Goal: Information Seeking & Learning: Learn about a topic

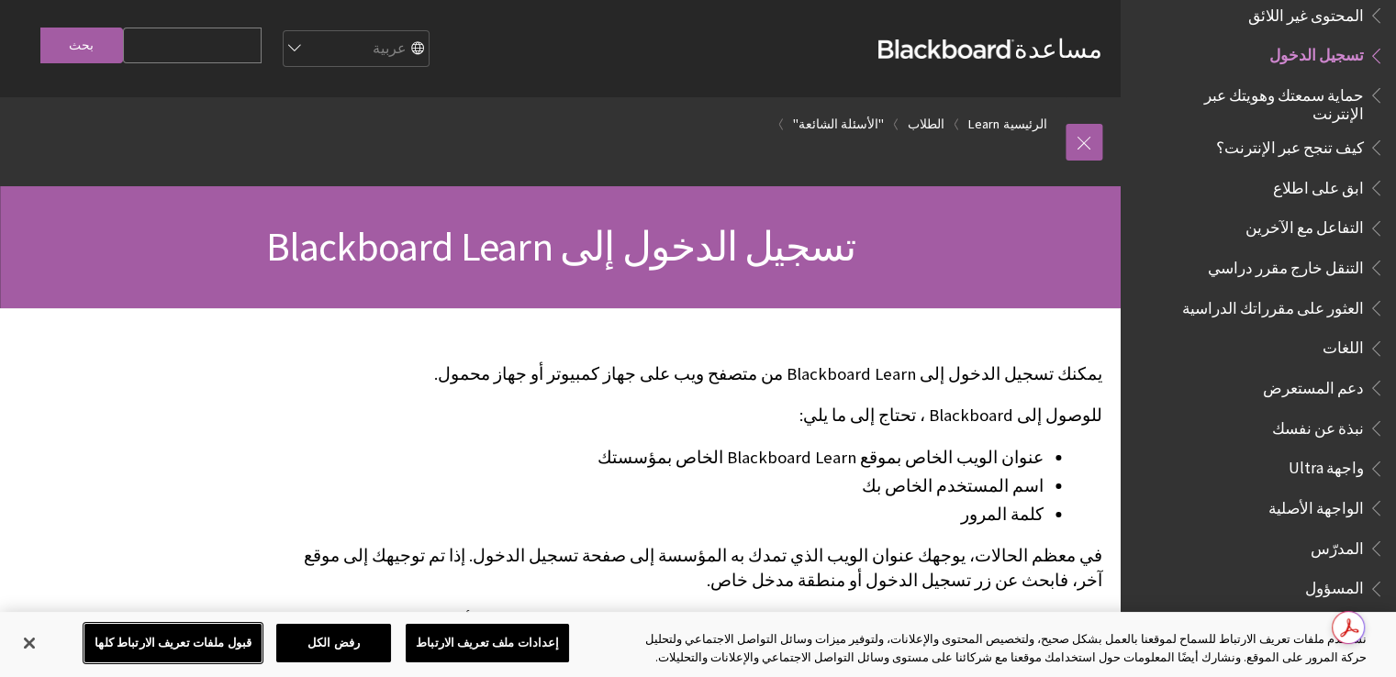
click at [180, 649] on button "قبول ملفات تعريف الارتباط كلها" at bounding box center [172, 643] width 177 height 39
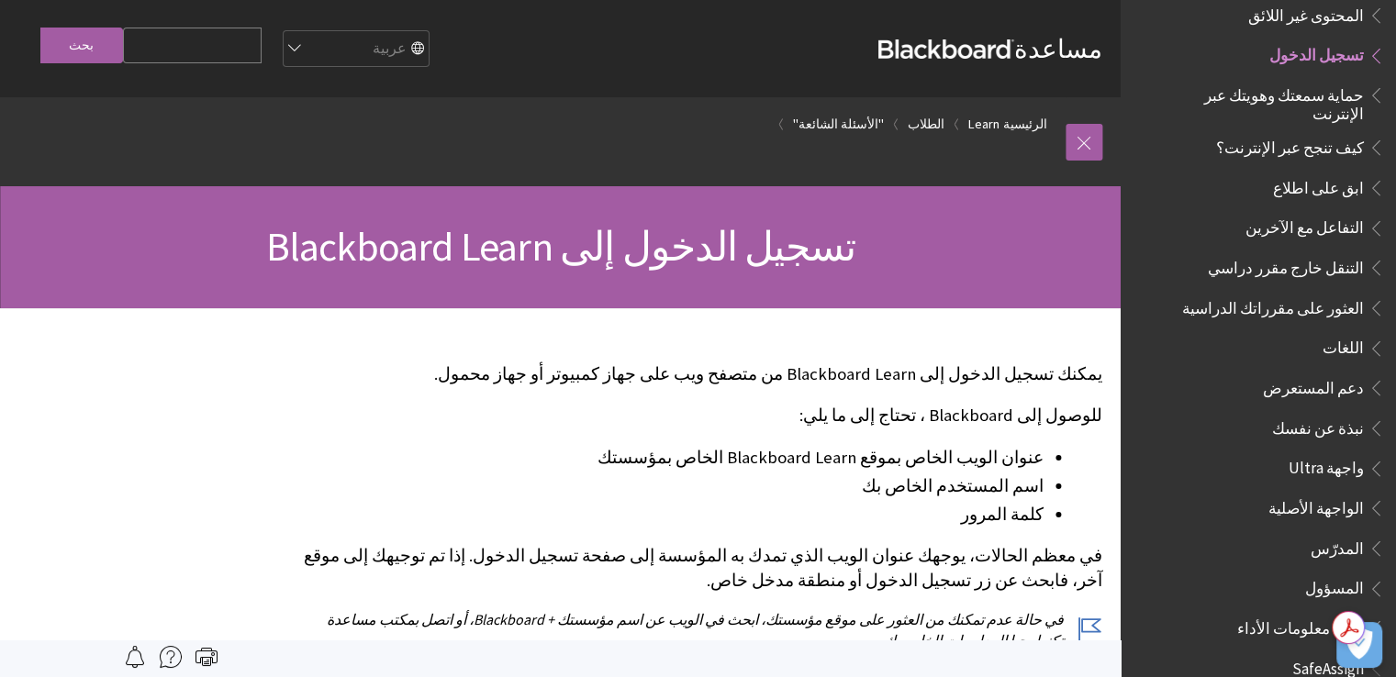
click at [531, 451] on li "عنوان الويب الخاص بموقع Blackboard Learn الخاص بمؤسستك" at bounding box center [666, 458] width 753 height 26
click at [1019, 117] on link "الرئيسية" at bounding box center [1025, 124] width 44 height 23
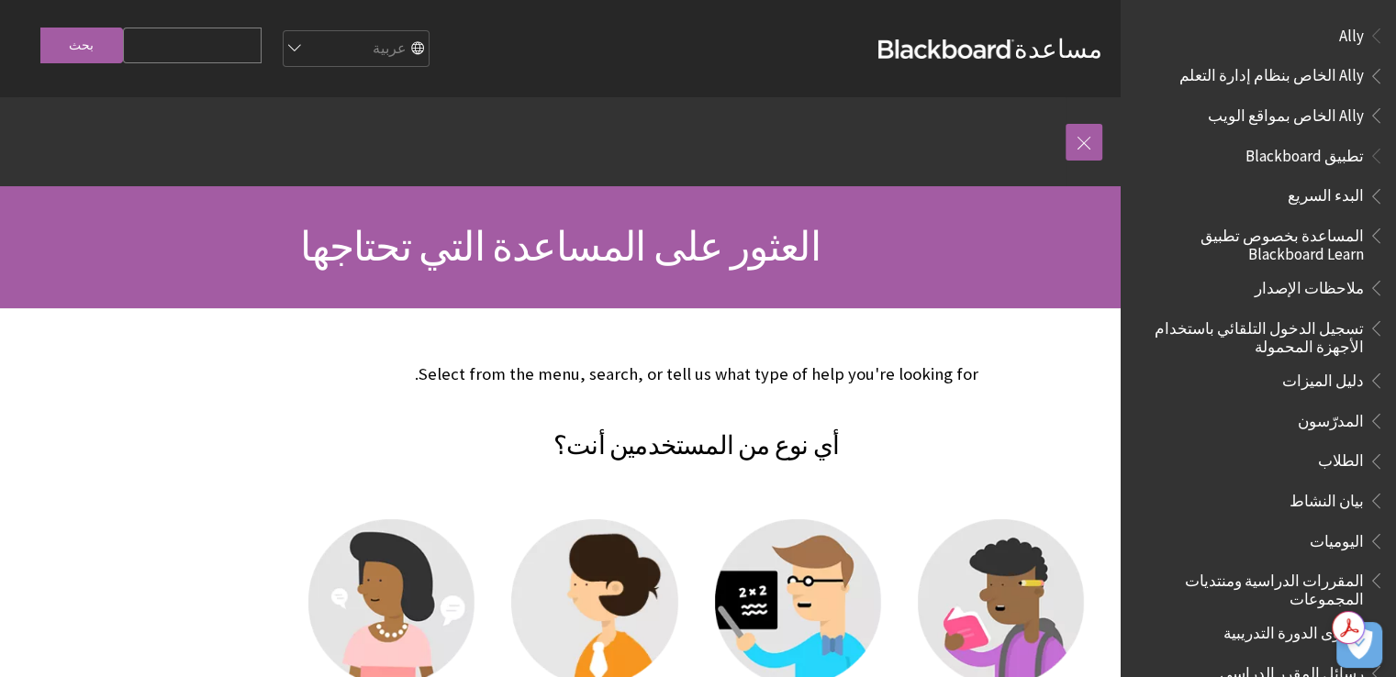
click at [1052, 429] on h2 "أي نوع من المستخدمين أنت؟" at bounding box center [696, 434] width 812 height 61
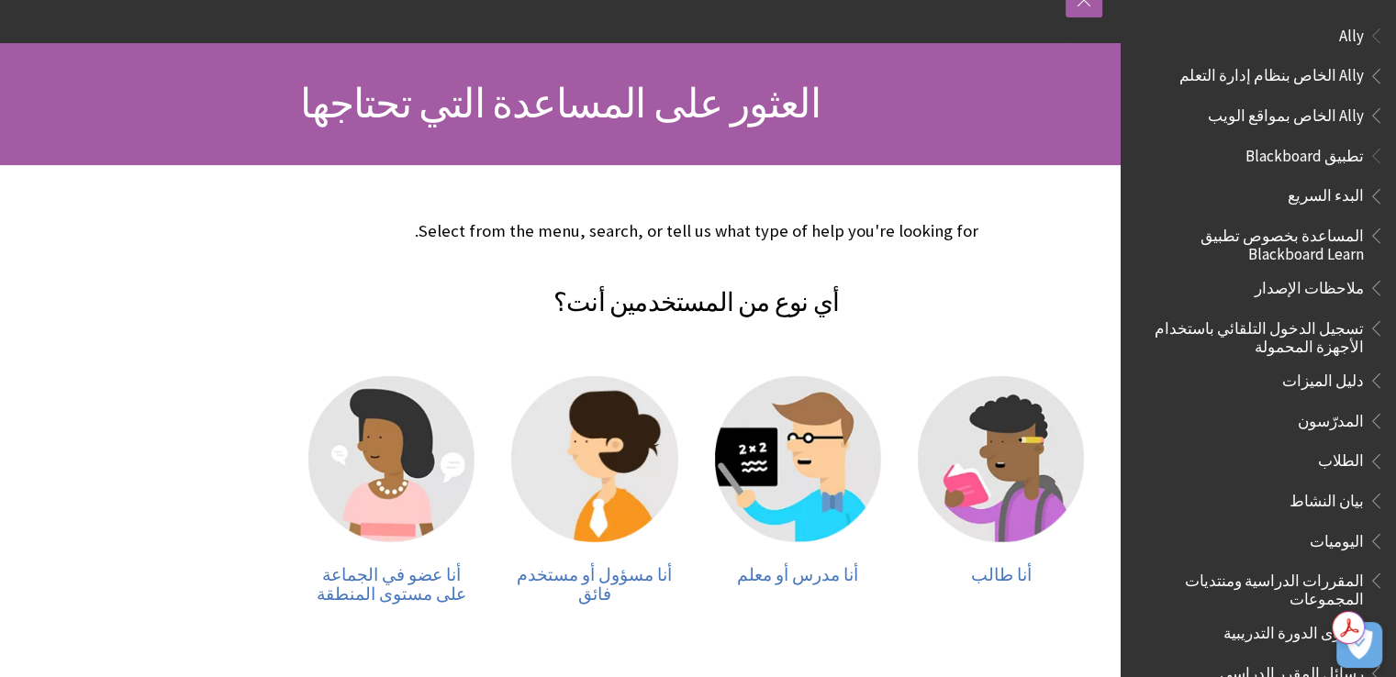
scroll to position [147, 0]
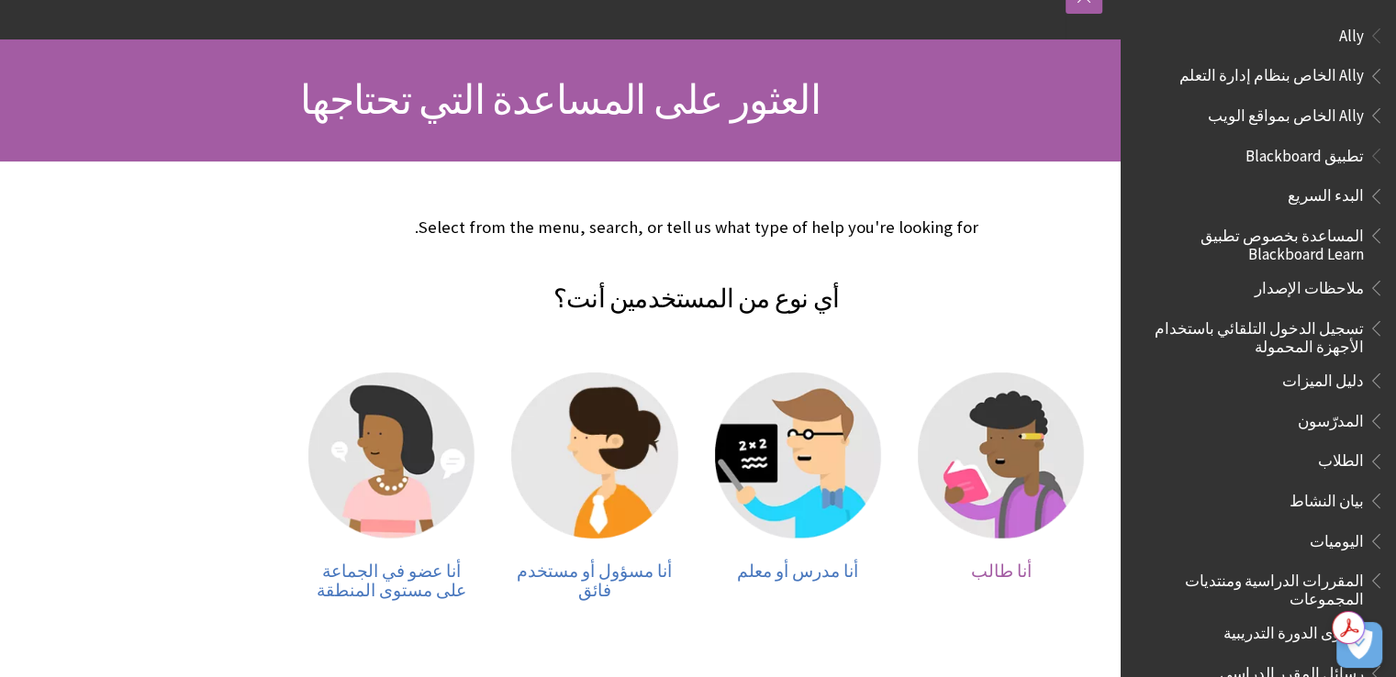
click at [1000, 493] on img at bounding box center [1001, 456] width 166 height 166
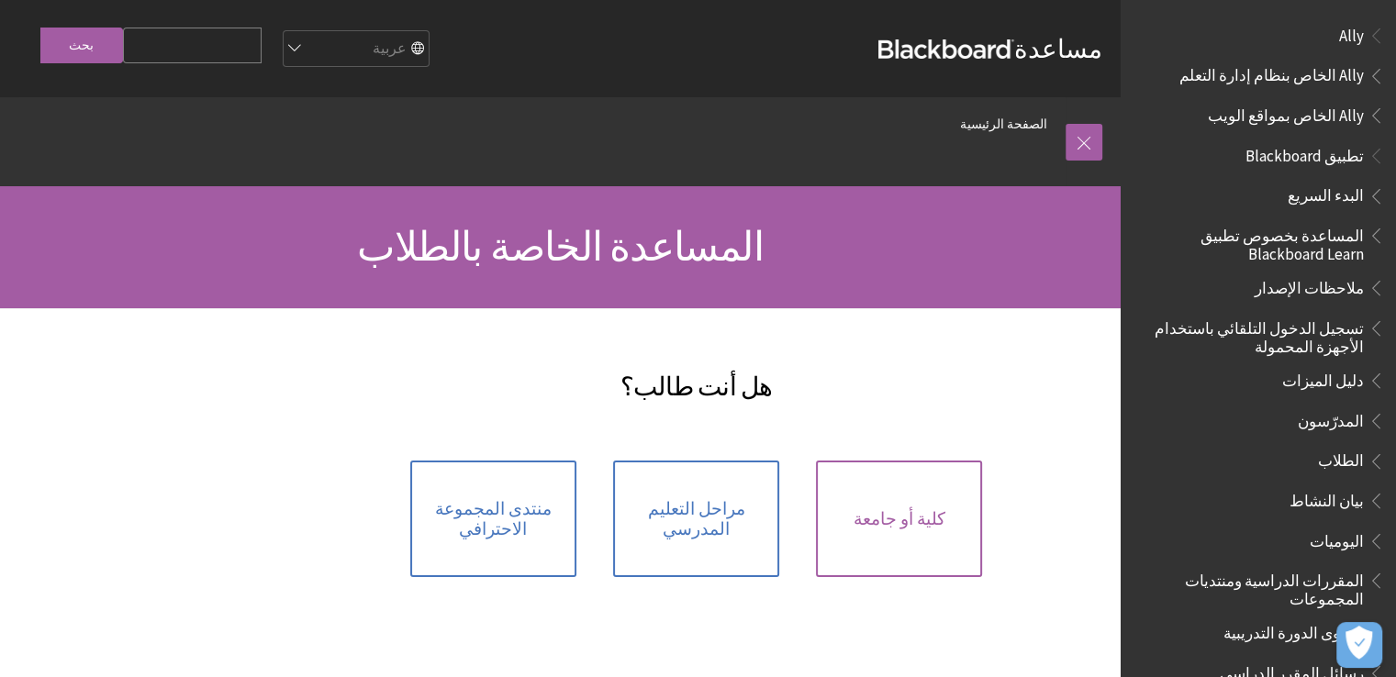
click at [918, 509] on span "كلية أو جامعة" at bounding box center [899, 519] width 92 height 20
